Goal: Transaction & Acquisition: Purchase product/service

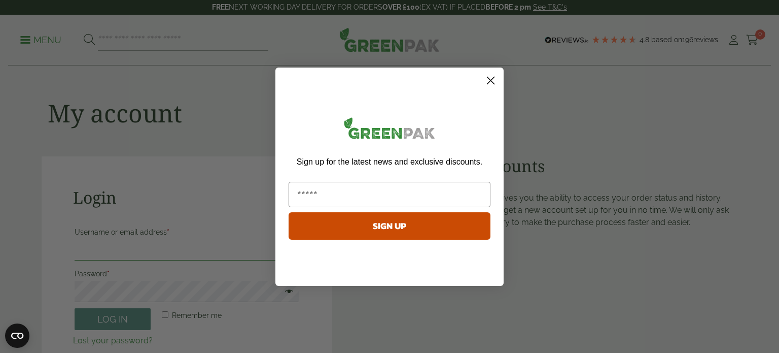
type input "**********"
click at [482, 73] on icon "Close dialog" at bounding box center [491, 81] width 18 height 18
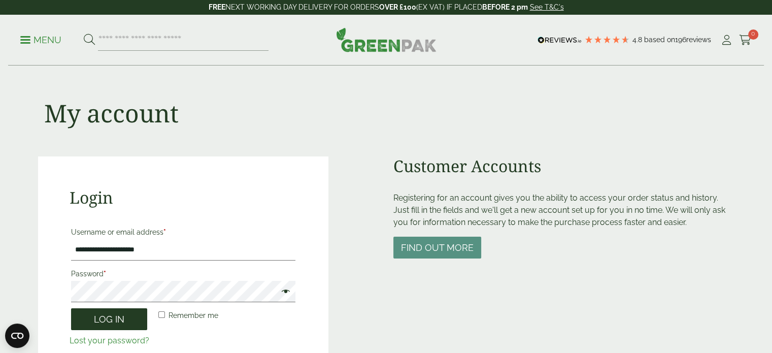
click at [123, 314] on button "Log in" at bounding box center [109, 319] width 76 height 22
click at [126, 321] on button "Log in" at bounding box center [109, 319] width 76 height 22
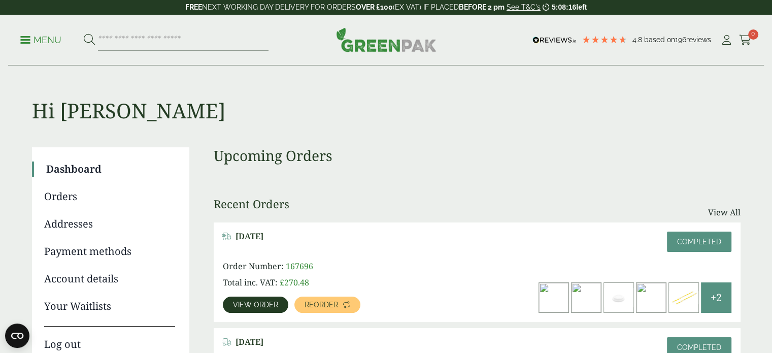
click at [48, 42] on p "Menu" at bounding box center [40, 40] width 41 height 12
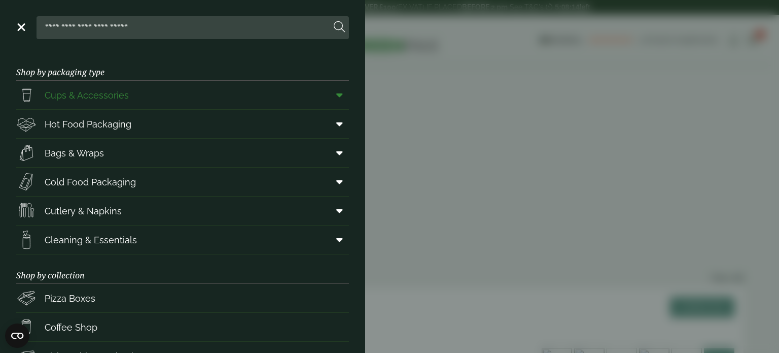
click at [336, 94] on icon at bounding box center [339, 95] width 7 height 10
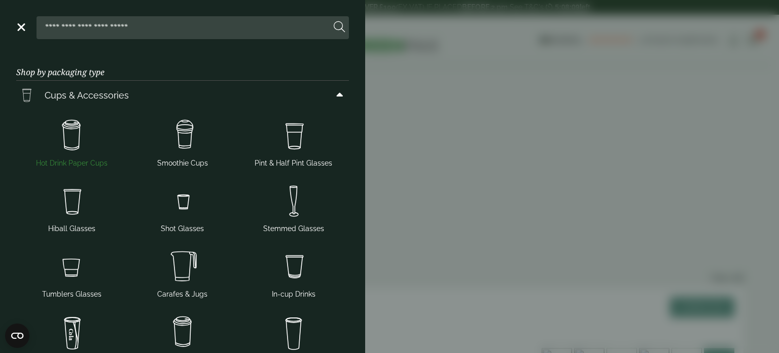
click at [89, 157] on span "Hot Drink Paper Cups" at bounding box center [71, 141] width 103 height 53
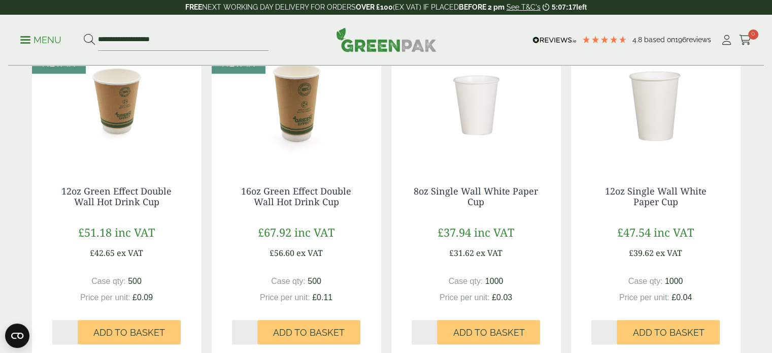
scroll to position [929, 0]
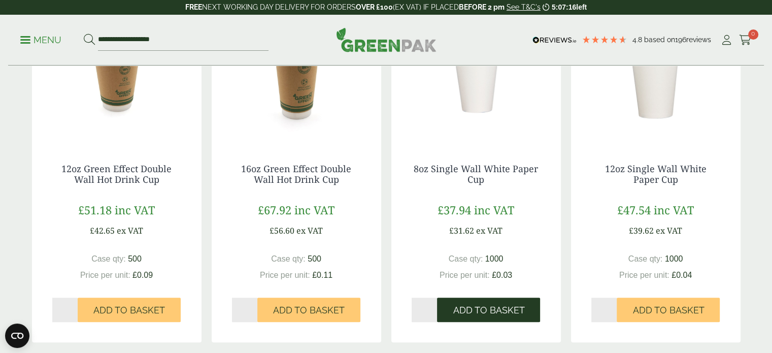
click at [496, 307] on span "Add to Basket" at bounding box center [489, 309] width 72 height 11
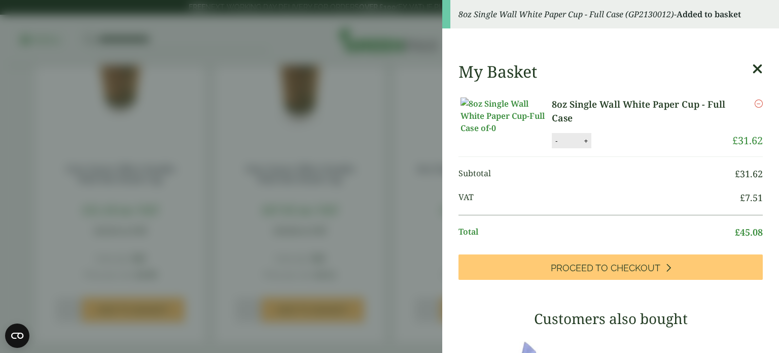
click at [356, 218] on aside "8oz Single Wall White Paper Cup - Full Case (GP2130012) - Added to basket My Ba…" at bounding box center [389, 176] width 779 height 353
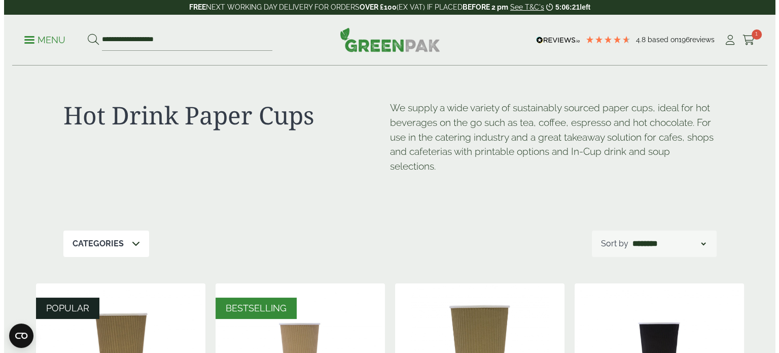
scroll to position [0, 0]
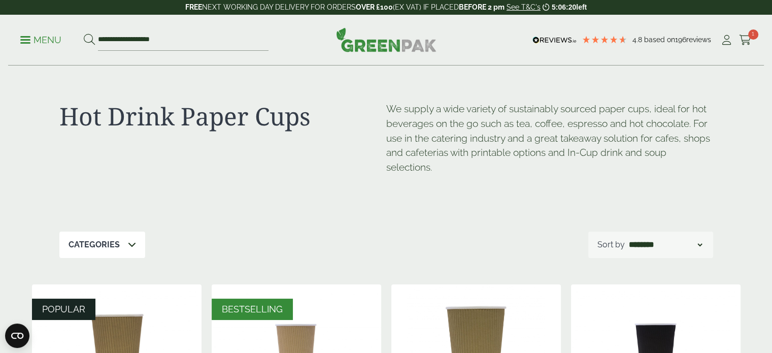
click at [46, 38] on p "Menu" at bounding box center [40, 40] width 41 height 12
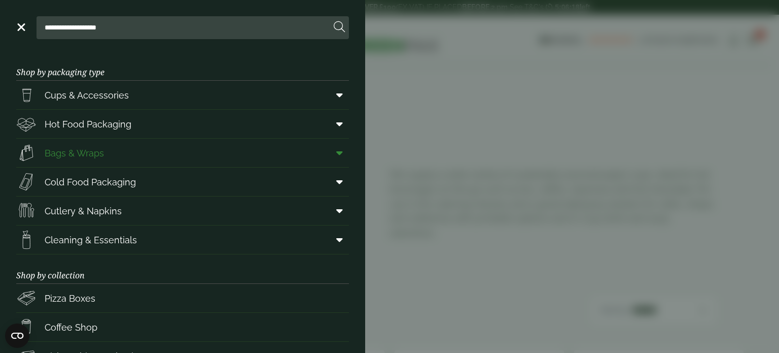
click at [337, 154] on span at bounding box center [337, 152] width 23 height 19
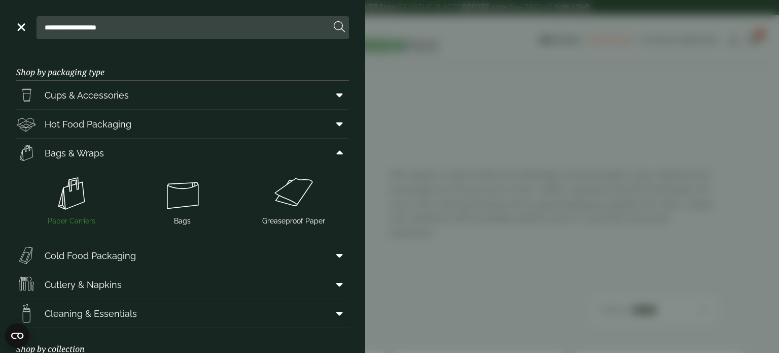
click at [88, 199] on img at bounding box center [71, 193] width 103 height 41
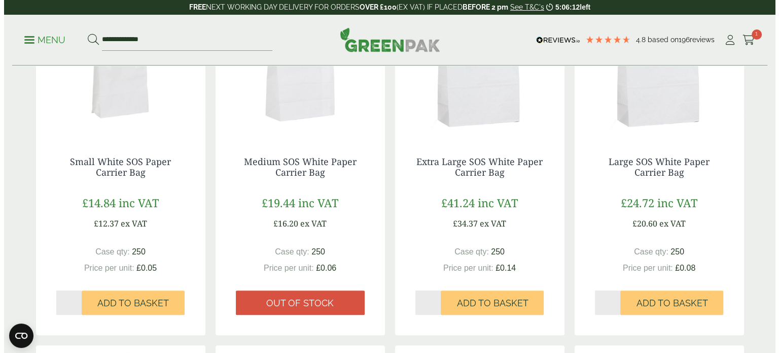
scroll to position [233, 0]
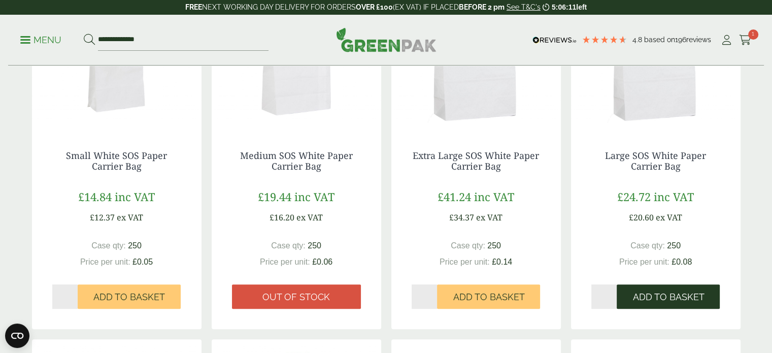
click at [645, 299] on span "Add to Basket" at bounding box center [668, 296] width 72 height 11
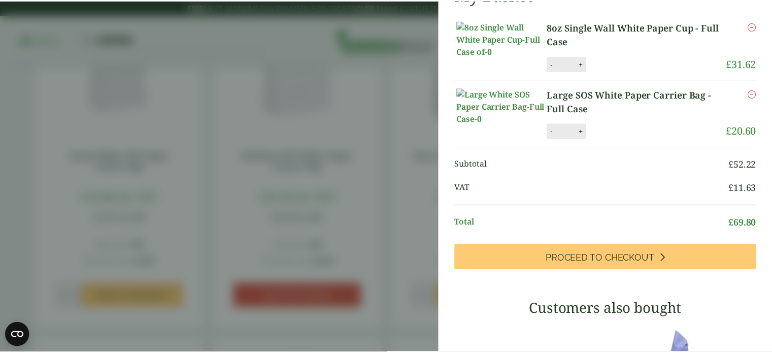
scroll to position [0, 0]
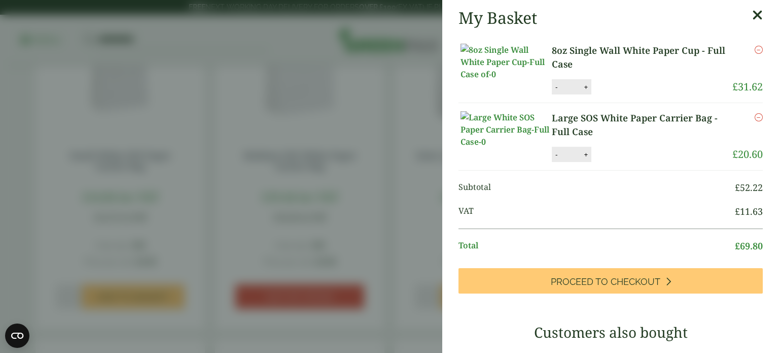
click at [405, 157] on aside "My Basket 8oz Single Wall White Paper Cup - Full Case 8oz Single Wall White Pap…" at bounding box center [389, 176] width 779 height 353
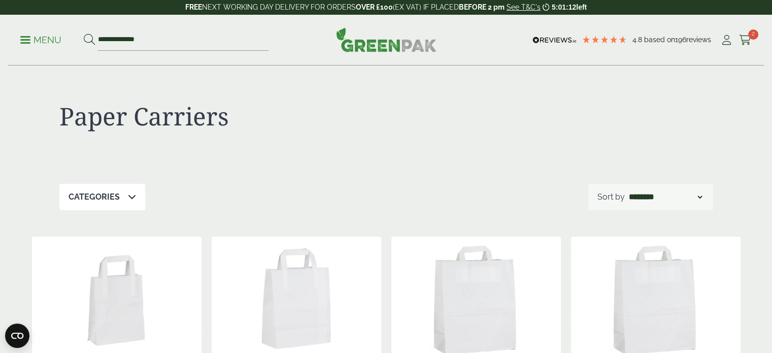
scroll to position [248, 0]
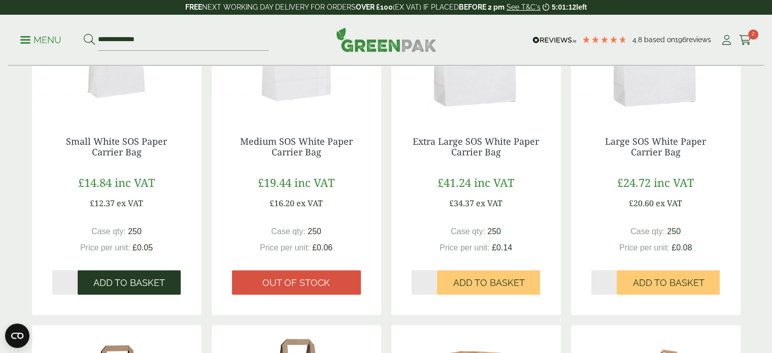
click at [149, 284] on span "Add to Basket" at bounding box center [129, 282] width 72 height 11
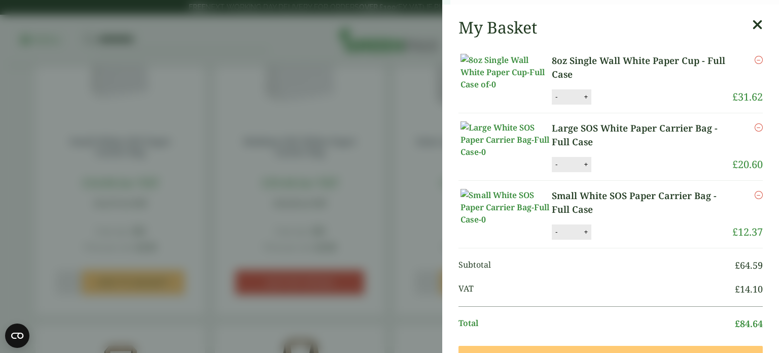
click at [143, 290] on aside "Small White SOS Paper Carrier Bag - Full Case (GP3330020AB) - Added to basket M…" at bounding box center [389, 176] width 779 height 353
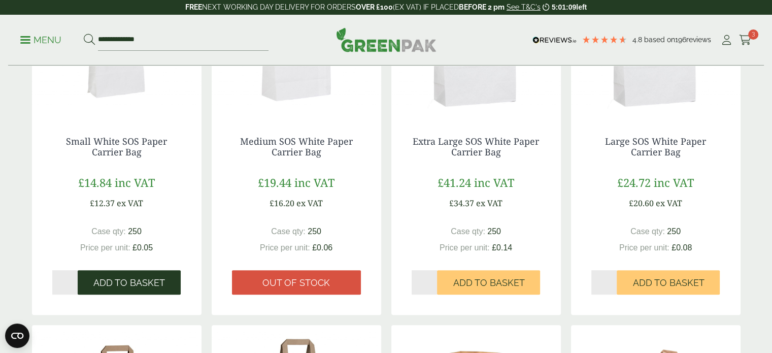
click at [153, 290] on button "Add to Basket" at bounding box center [129, 282] width 103 height 24
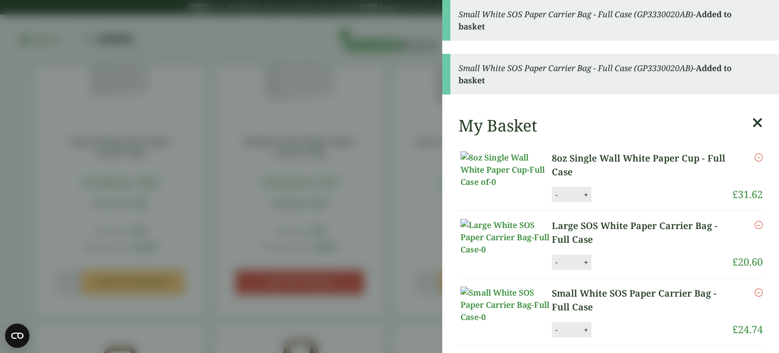
click at [74, 45] on aside "Small White SOS Paper Carrier Bag - Full Case (GP3330020AB) - Added to basket S…" at bounding box center [389, 176] width 779 height 353
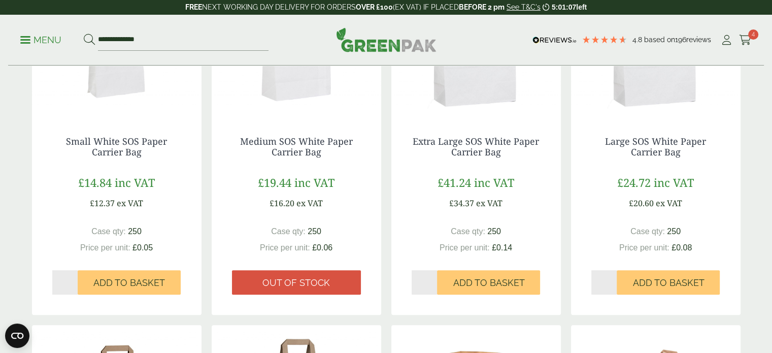
click at [56, 30] on ul "**********" at bounding box center [144, 39] width 248 height 21
click at [55, 34] on p "Menu" at bounding box center [40, 40] width 41 height 12
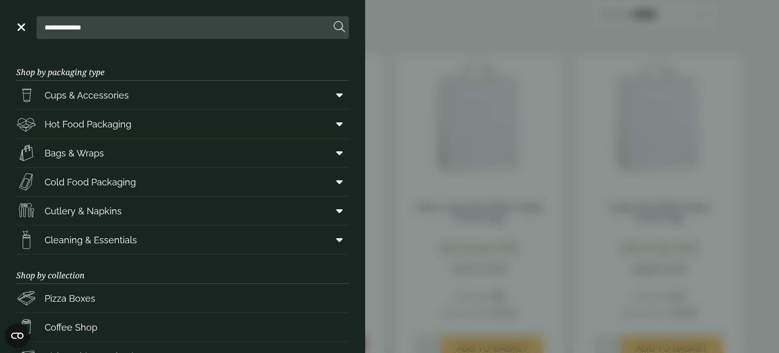
click at [424, 135] on aside "**********" at bounding box center [389, 176] width 779 height 353
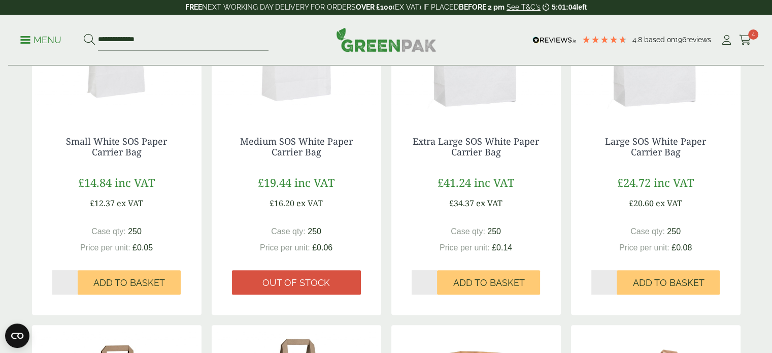
scroll to position [0, 0]
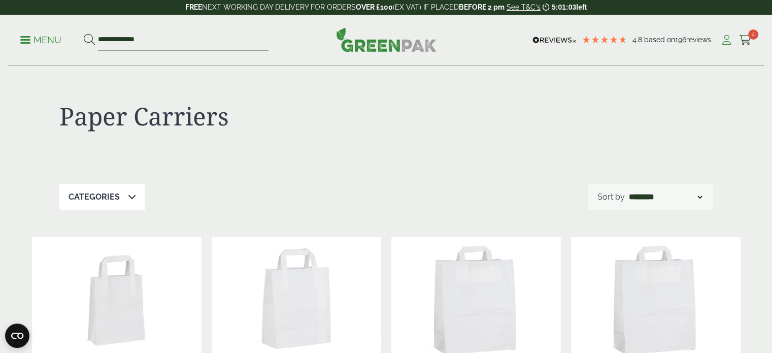
click at [728, 43] on icon at bounding box center [726, 40] width 13 height 10
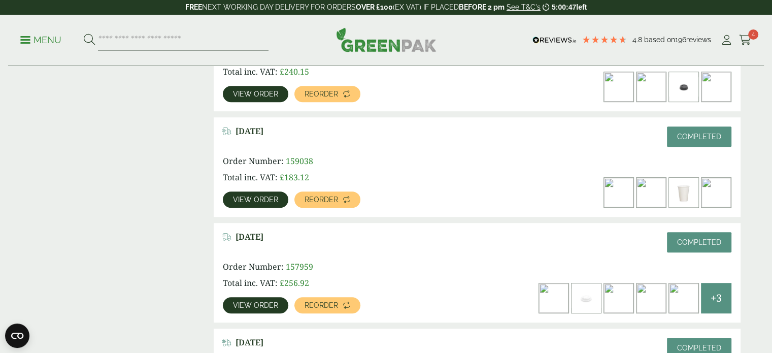
scroll to position [531, 0]
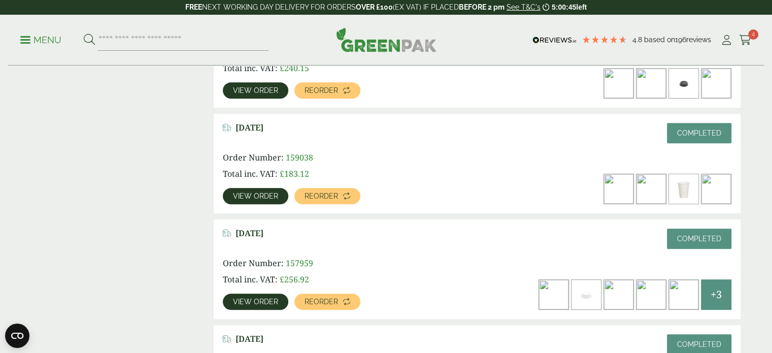
click at [709, 294] on div "+3" at bounding box center [716, 294] width 30 height 30
click at [246, 304] on span "View order" at bounding box center [255, 301] width 45 height 7
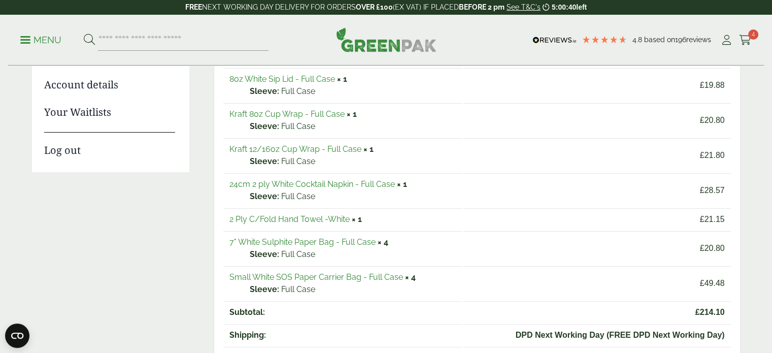
scroll to position [194, 0]
click at [313, 241] on link "7" White Sulphite Paper Bag - Full Case" at bounding box center [302, 241] width 146 height 10
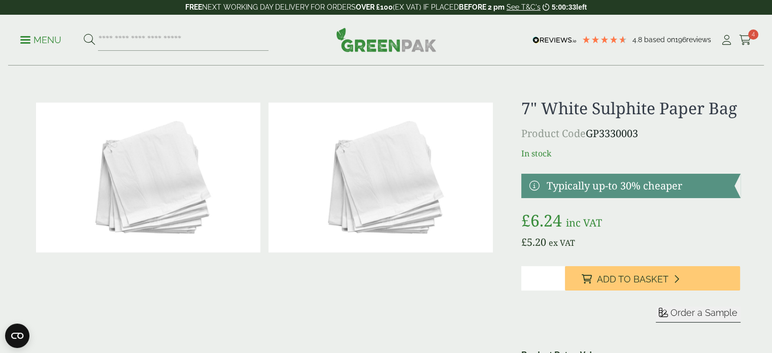
click at [555, 275] on input "*" at bounding box center [543, 278] width 44 height 24
type input "*"
click at [555, 275] on input "*" at bounding box center [543, 278] width 44 height 24
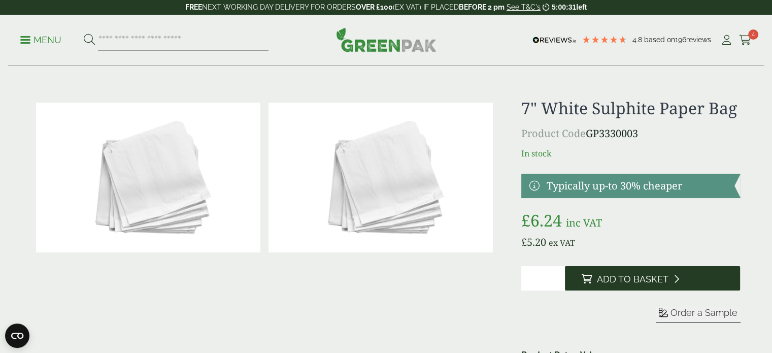
click at [580, 284] on button "Add to Basket" at bounding box center [652, 278] width 175 height 24
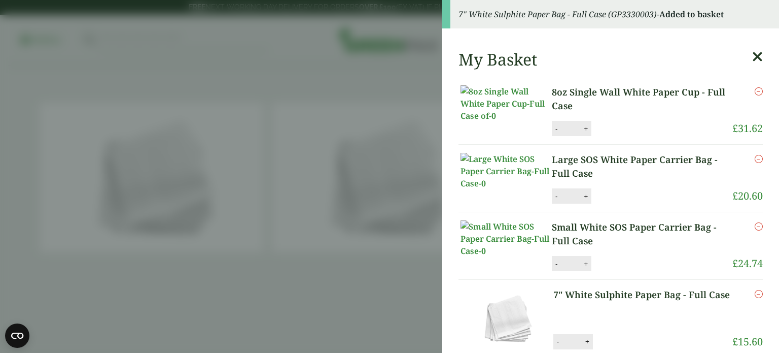
click at [752, 54] on icon at bounding box center [757, 57] width 11 height 14
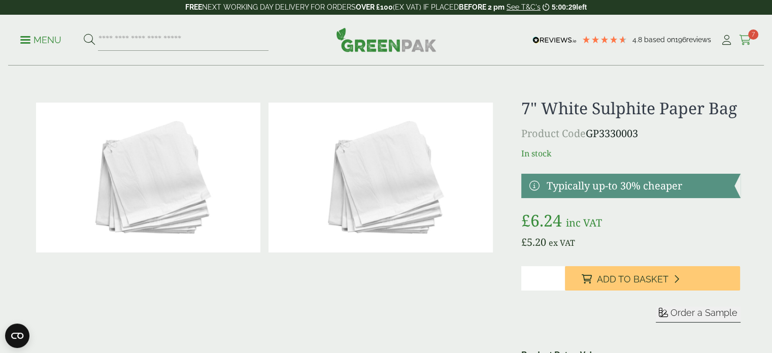
click at [748, 47] on link "Cart 7" at bounding box center [745, 39] width 13 height 15
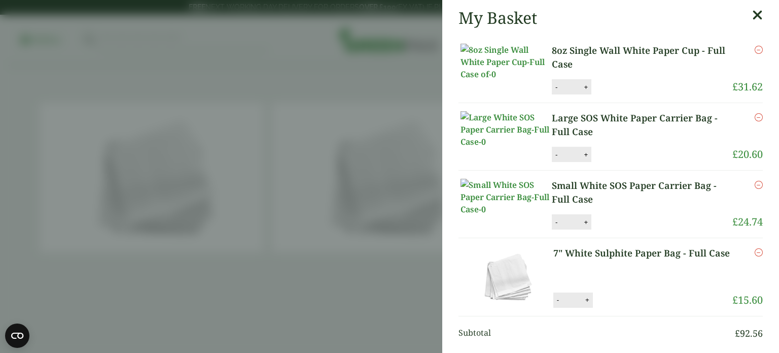
click at [589, 159] on button "+" at bounding box center [586, 154] width 10 height 9
type input "*"
click at [619, 162] on button "Update" at bounding box center [619, 154] width 51 height 15
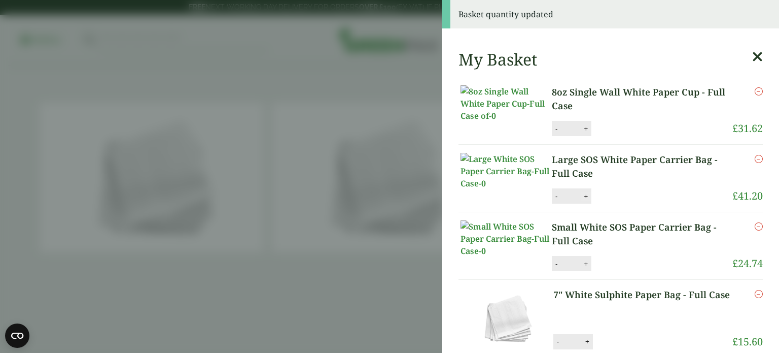
click at [589, 200] on button "+" at bounding box center [586, 196] width 10 height 9
click at [557, 200] on button "-" at bounding box center [556, 196] width 8 height 9
type input "*"
click at [605, 204] on button "Update" at bounding box center [619, 196] width 51 height 15
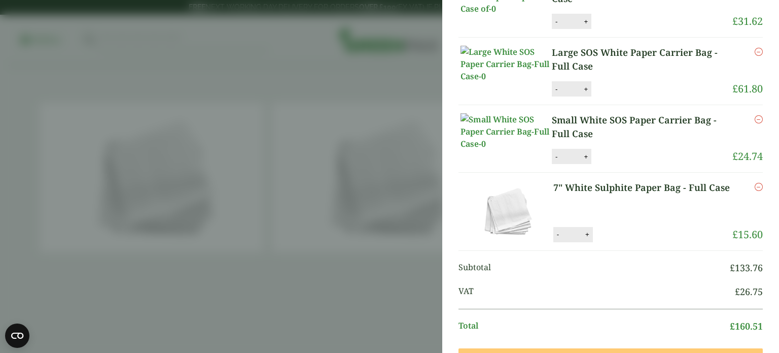
scroll to position [67, 0]
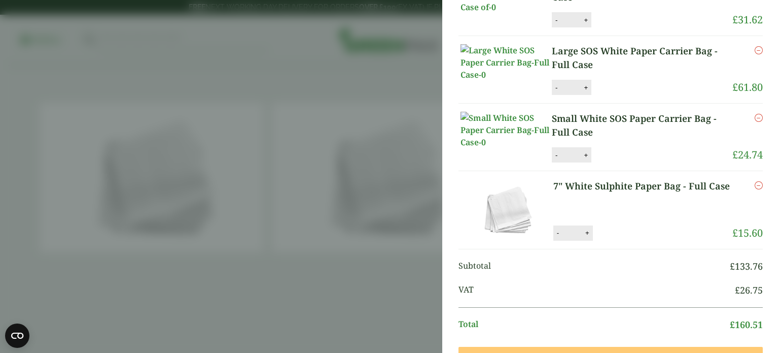
click at [585, 162] on div "- * +" at bounding box center [572, 154] width 40 height 15
click at [585, 159] on button "+" at bounding box center [586, 155] width 10 height 9
type input "*"
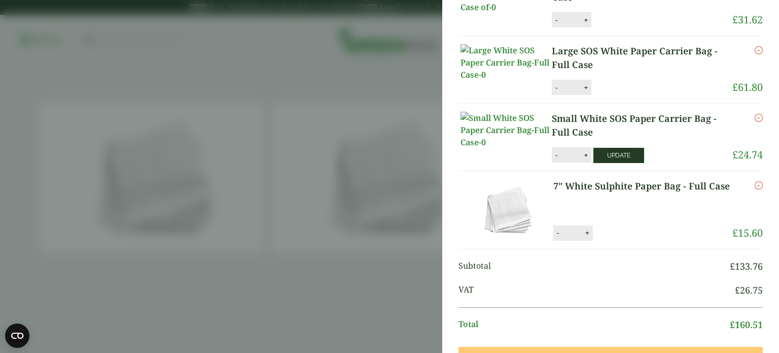
click at [602, 163] on button "Update" at bounding box center [619, 155] width 51 height 15
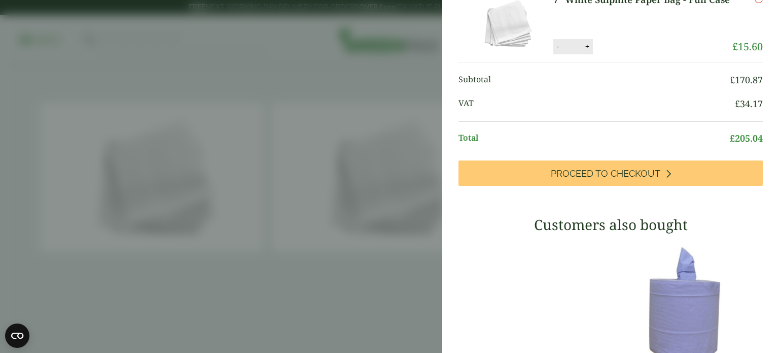
scroll to position [257, 0]
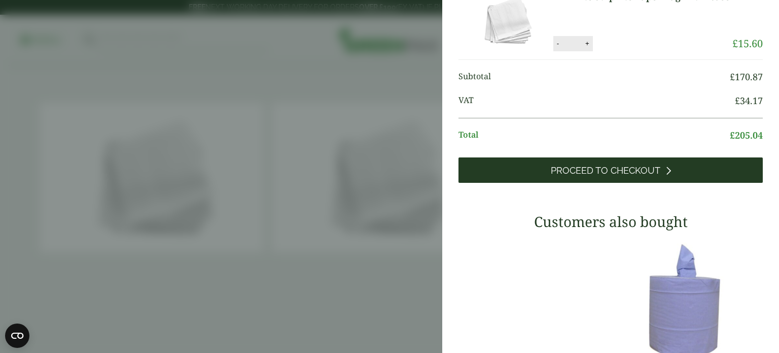
click at [582, 176] on span "Proceed to Checkout" at bounding box center [606, 170] width 110 height 11
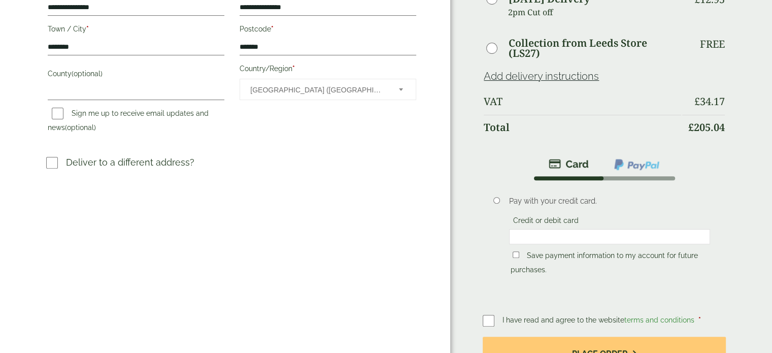
scroll to position [315, 0]
click at [624, 171] on li at bounding box center [637, 164] width 72 height 23
click at [626, 175] on li at bounding box center [637, 164] width 72 height 23
click at [631, 160] on img at bounding box center [636, 164] width 47 height 13
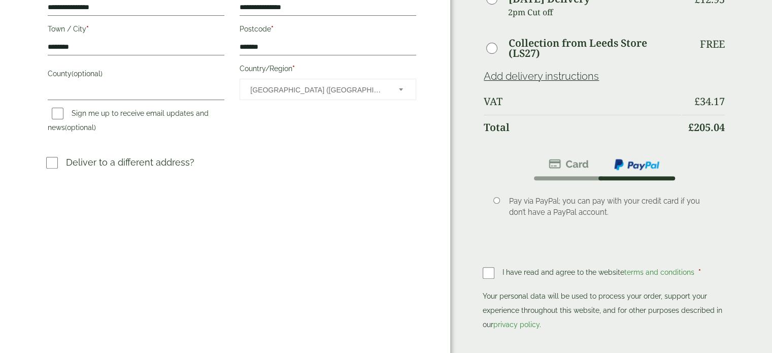
click at [576, 328] on div "Item Ammount 8oz Single Wall White Paper Cup - Full Case Qty: 1 £ 31.62 Large S…" at bounding box center [603, 29] width 243 height 655
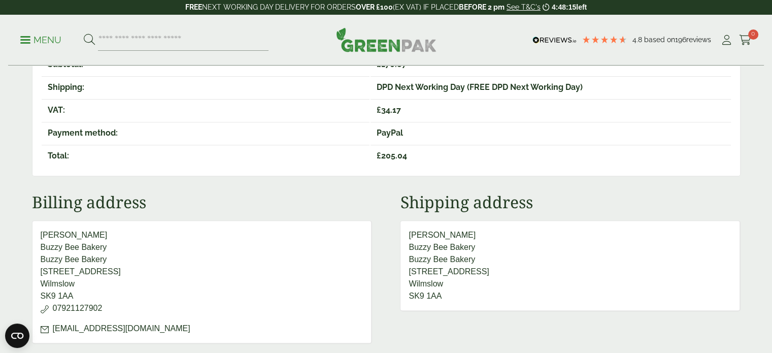
scroll to position [368, 0]
